Goal: Find specific fact

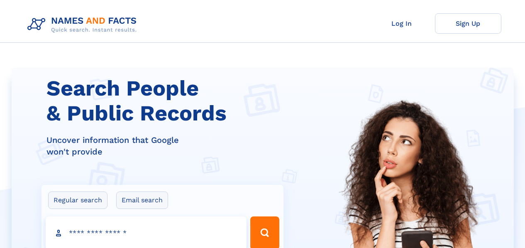
scroll to position [2, 0]
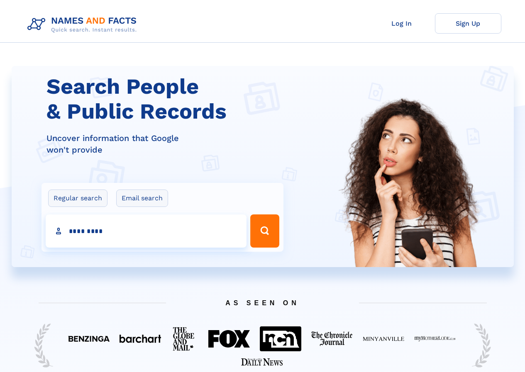
type input "*********"
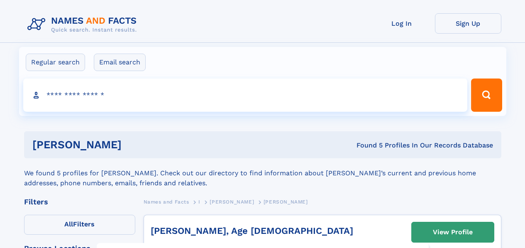
click input "**" at bounding box center [0, 0] width 0 height 0
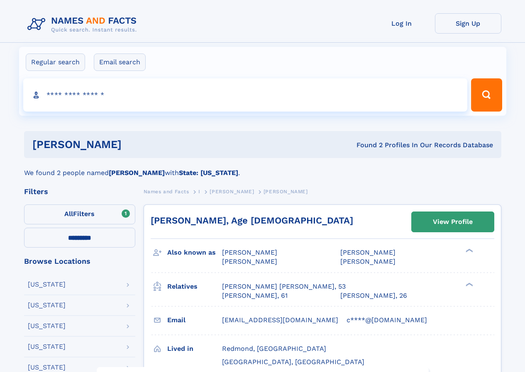
select select "**"
